Goal: Task Accomplishment & Management: Manage account settings

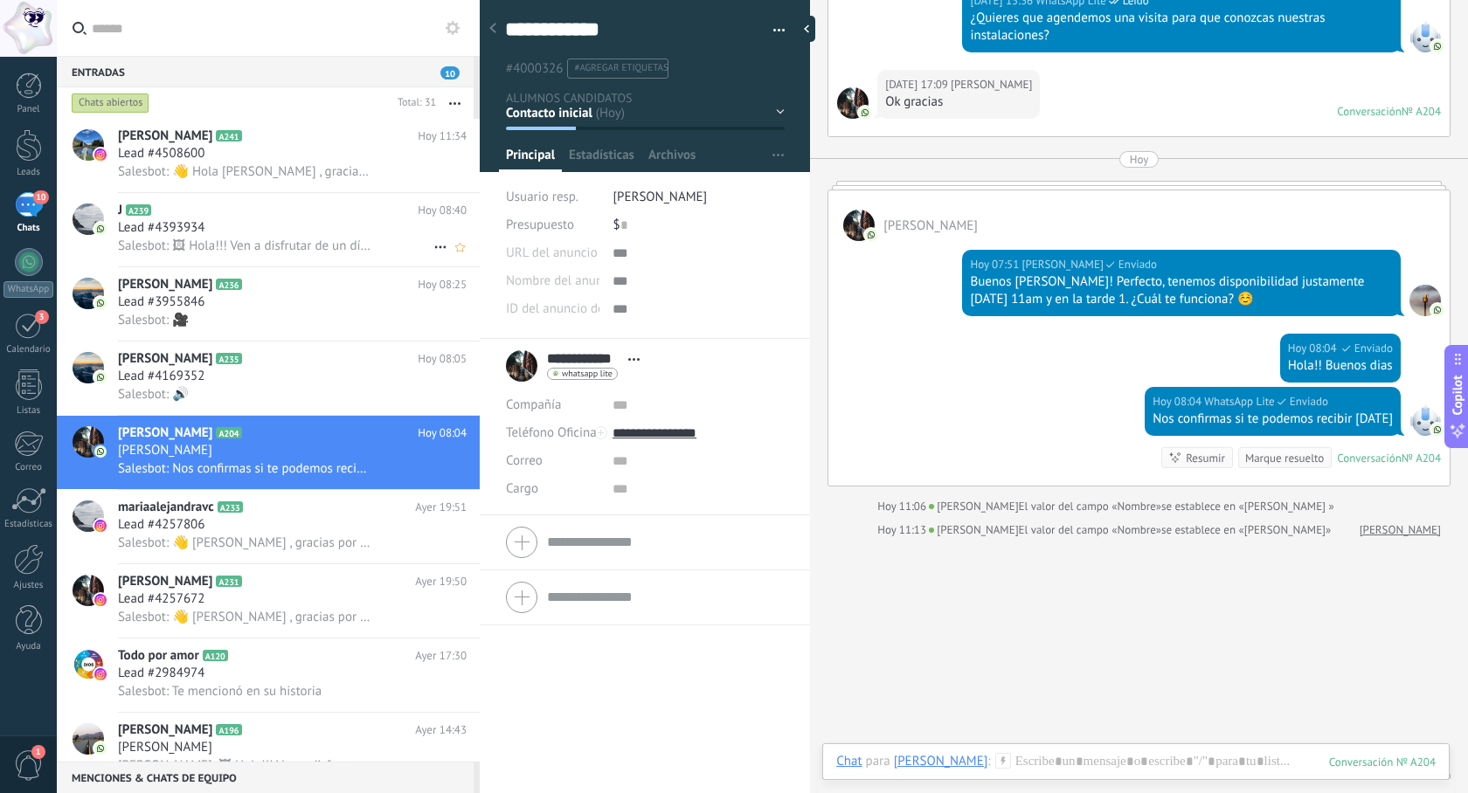
click at [356, 231] on div "Lead #4393934" at bounding box center [292, 227] width 349 height 17
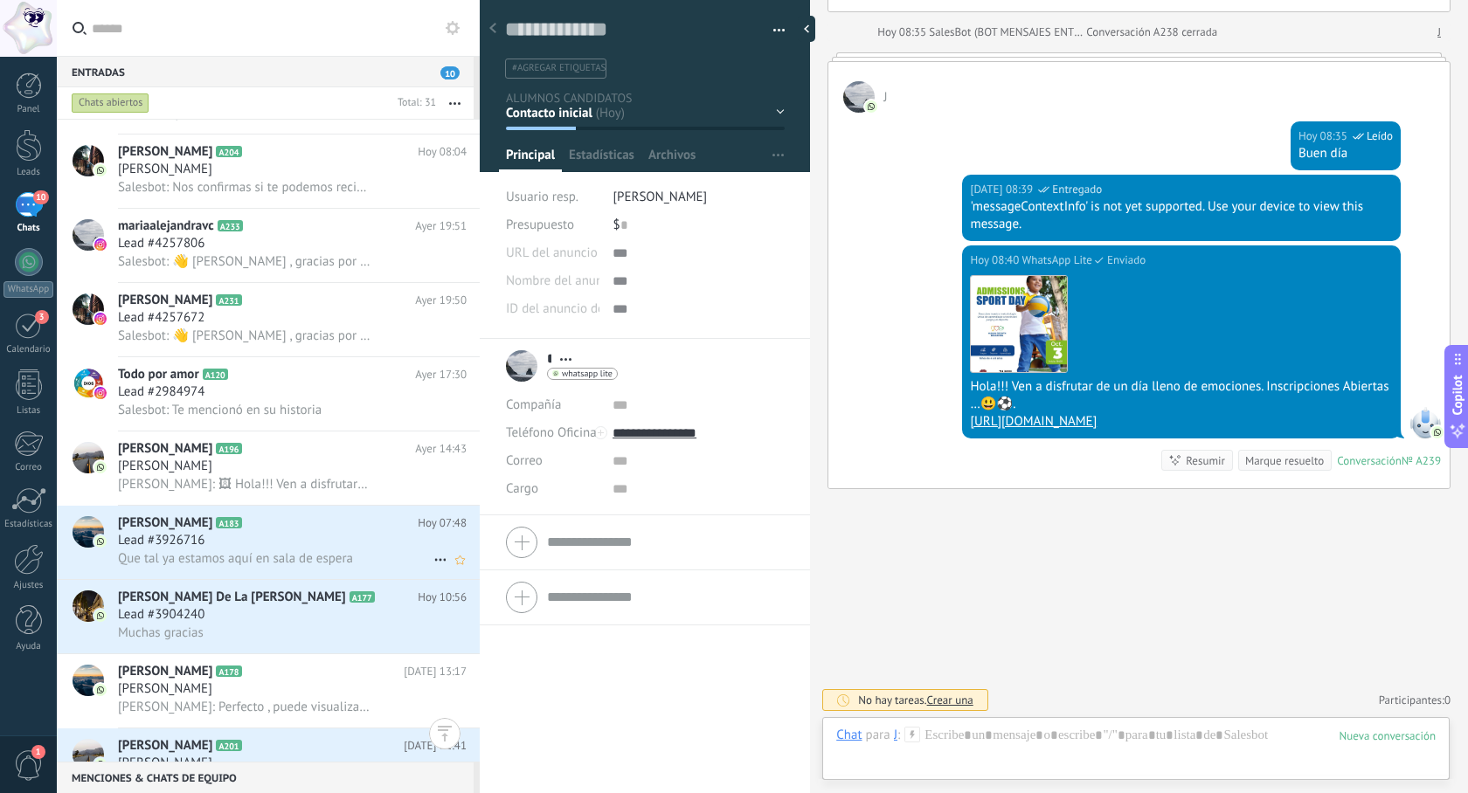
scroll to position [431, 0]
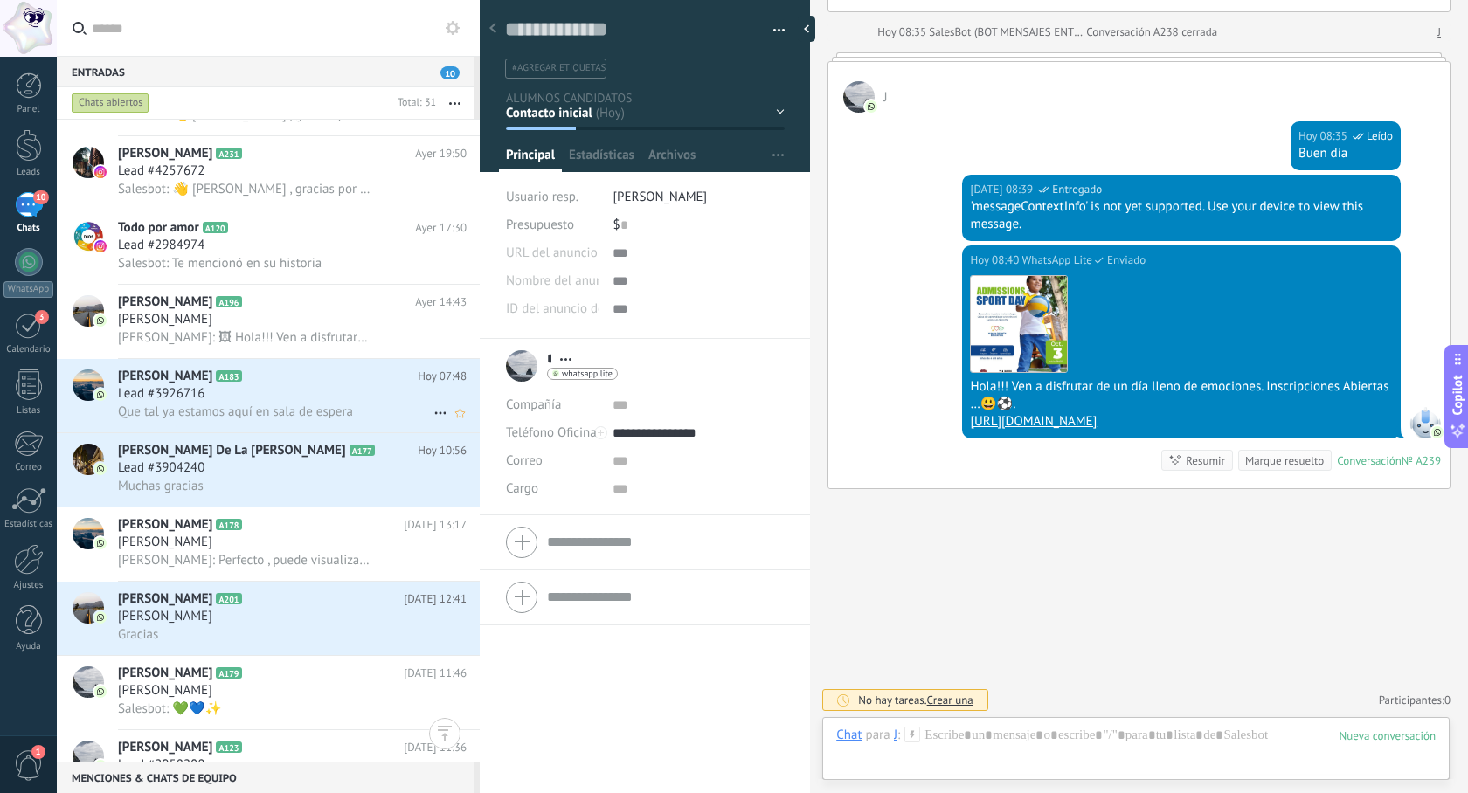
click at [307, 403] on div "Lead #3926716" at bounding box center [292, 393] width 349 height 17
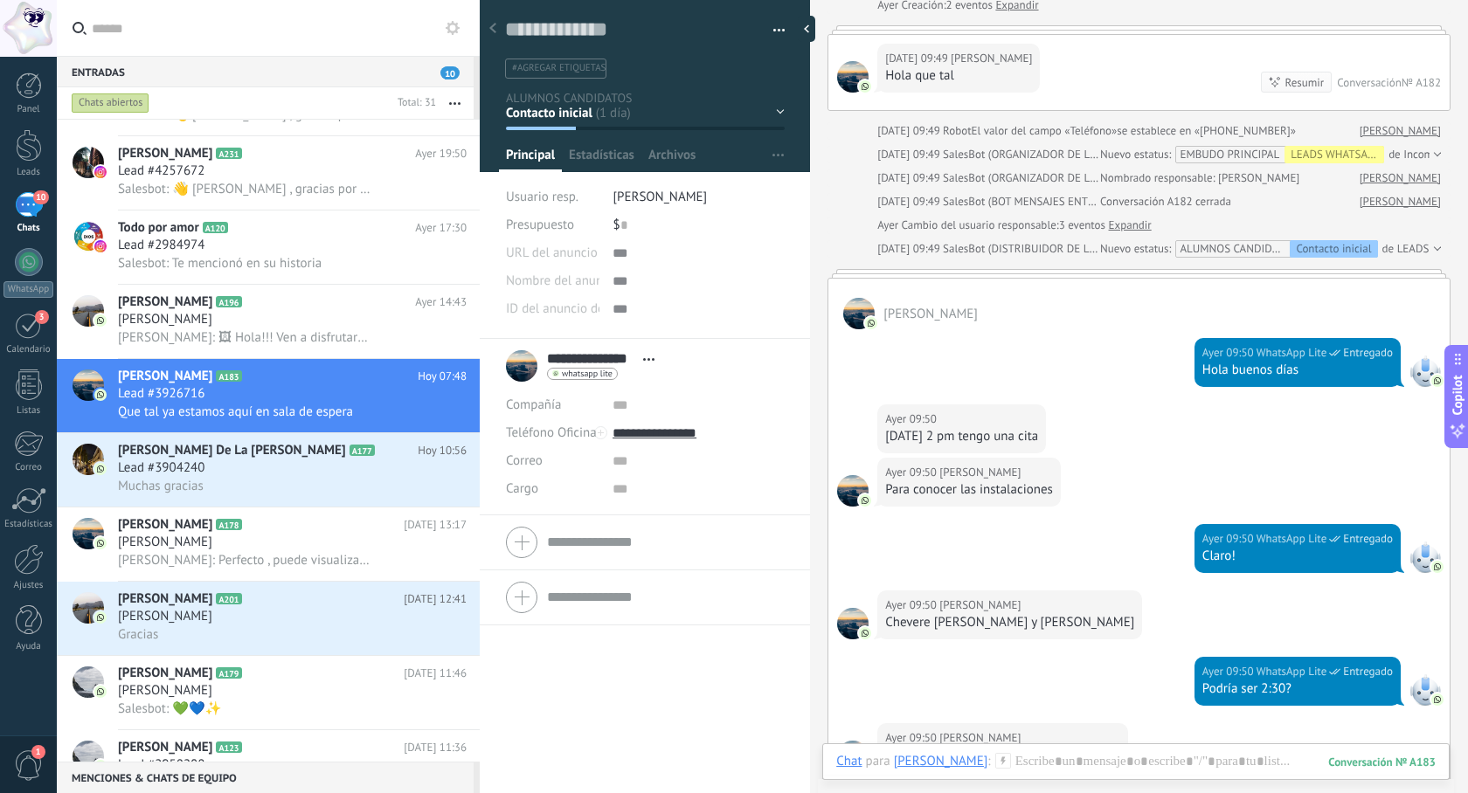
scroll to position [141, 0]
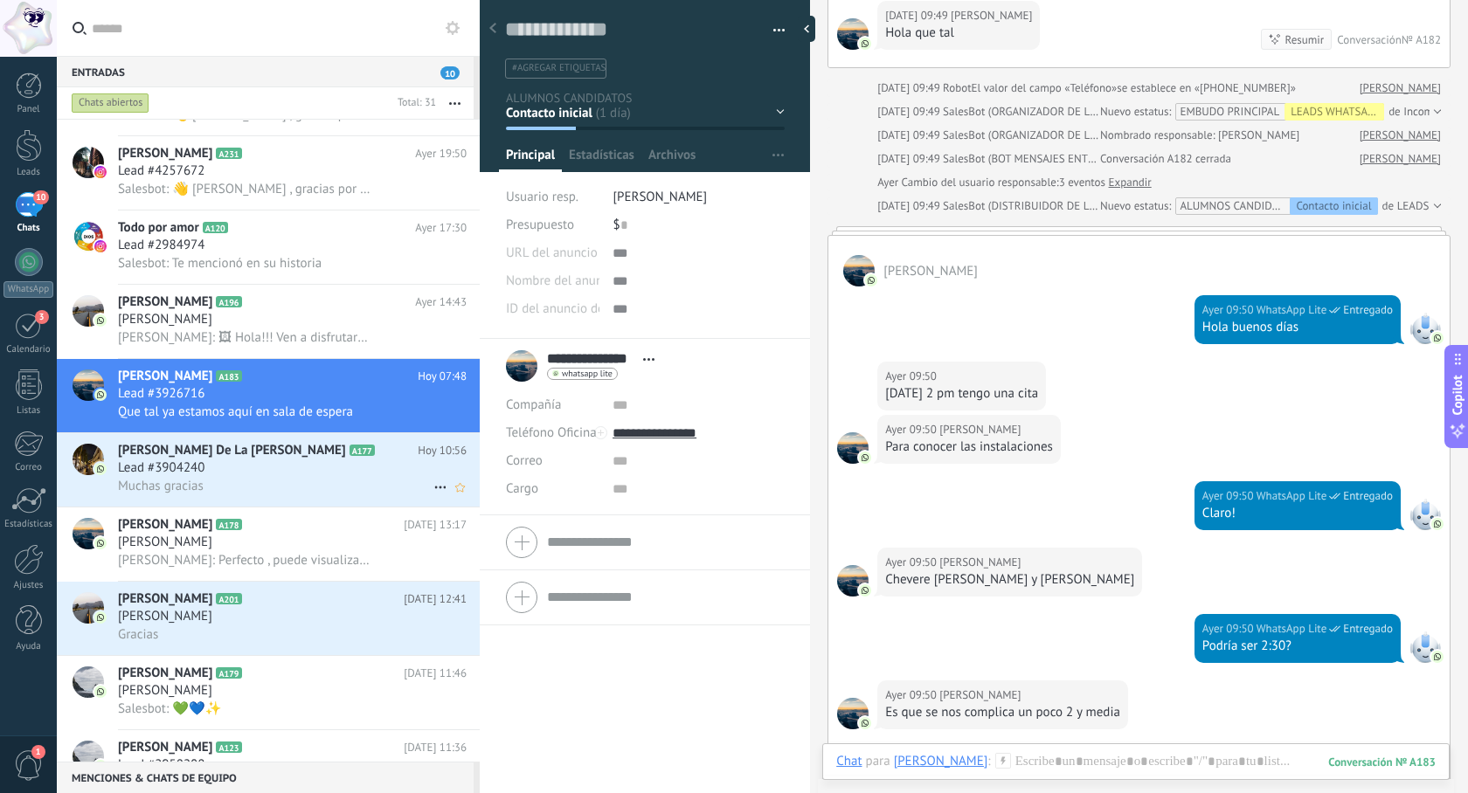
click at [363, 477] on div "Lead #3904240" at bounding box center [292, 467] width 349 height 17
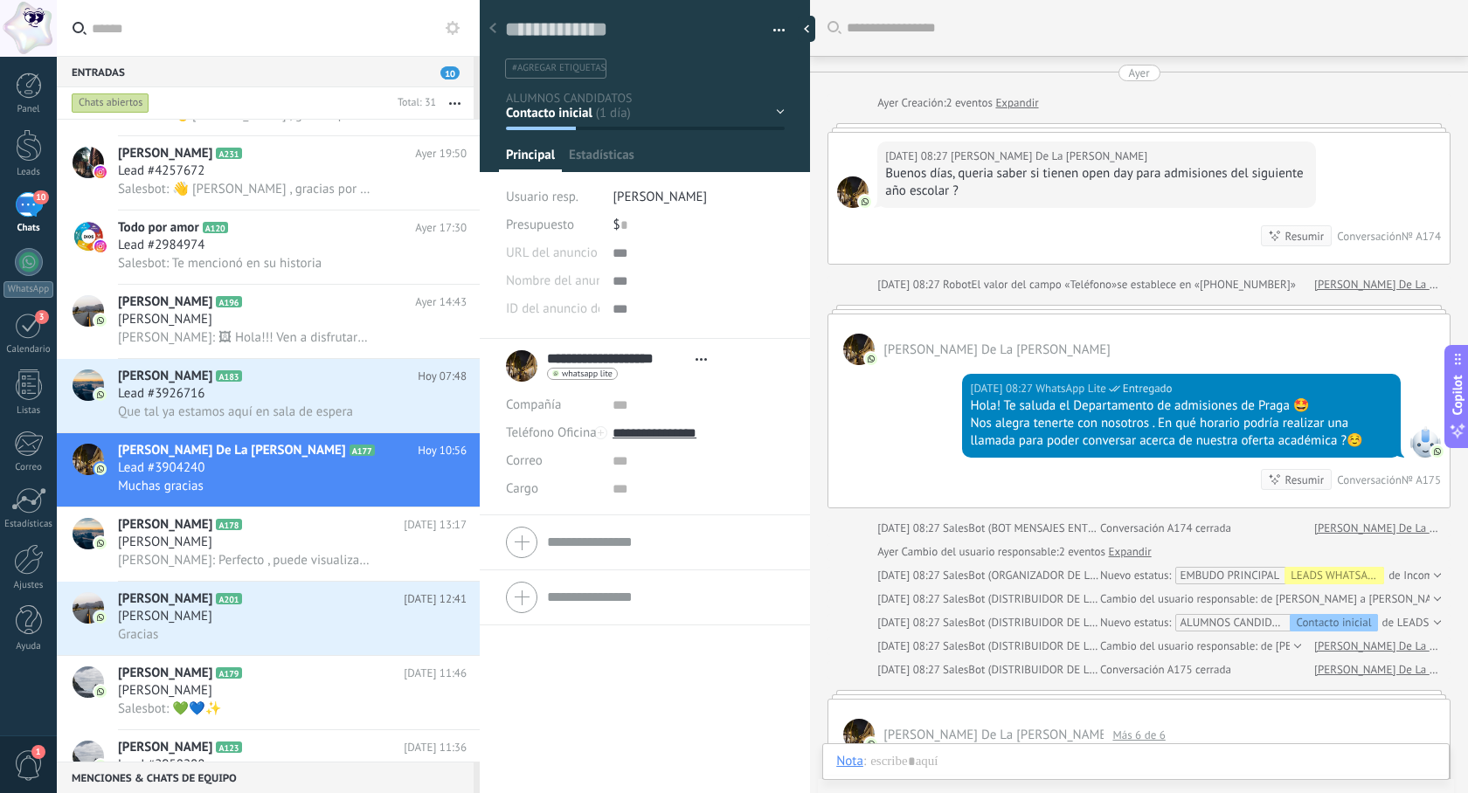
type textarea "**********"
